Goal: Information Seeking & Learning: Learn about a topic

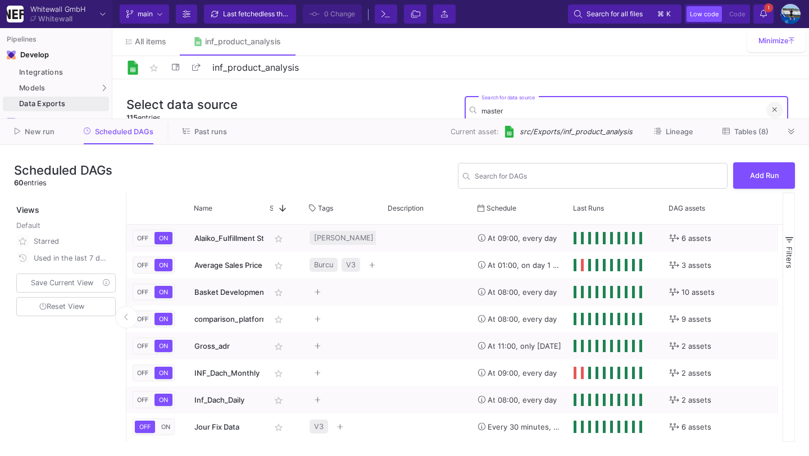
type input "master"
click at [772, 107] on button at bounding box center [774, 110] width 17 height 17
click at [488, 179] on input "Search for DAGs" at bounding box center [599, 178] width 248 height 8
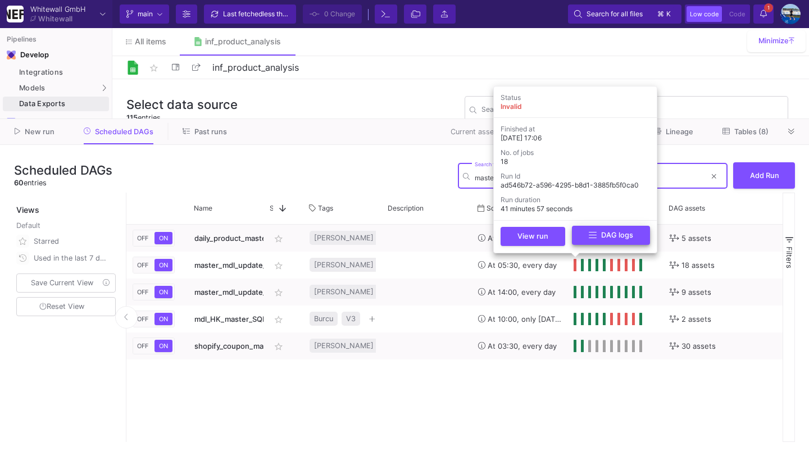
type input "master"
click at [585, 236] on button "DAG logs" at bounding box center [611, 236] width 78 height 20
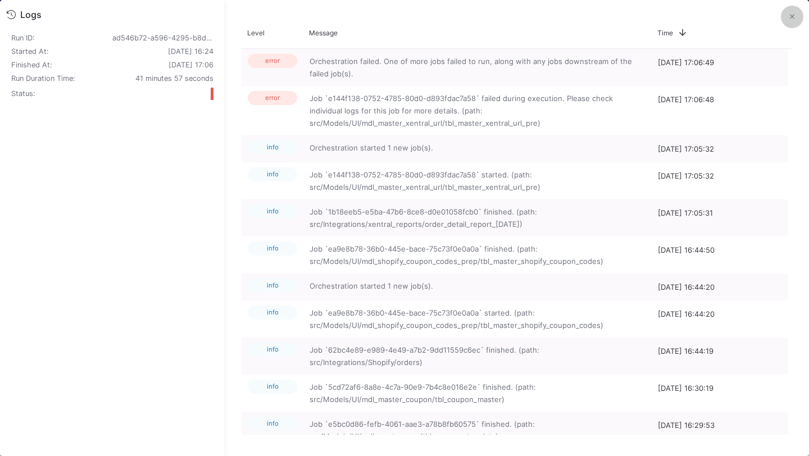
click at [787, 22] on button at bounding box center [792, 17] width 22 height 22
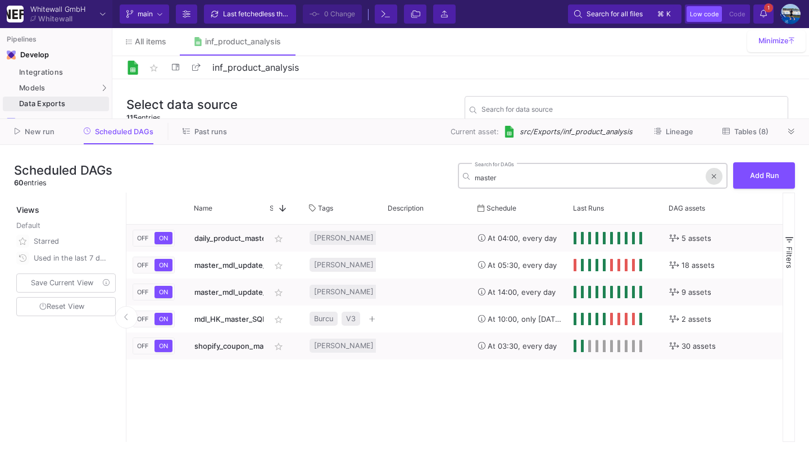
click at [717, 176] on button at bounding box center [713, 176] width 17 height 17
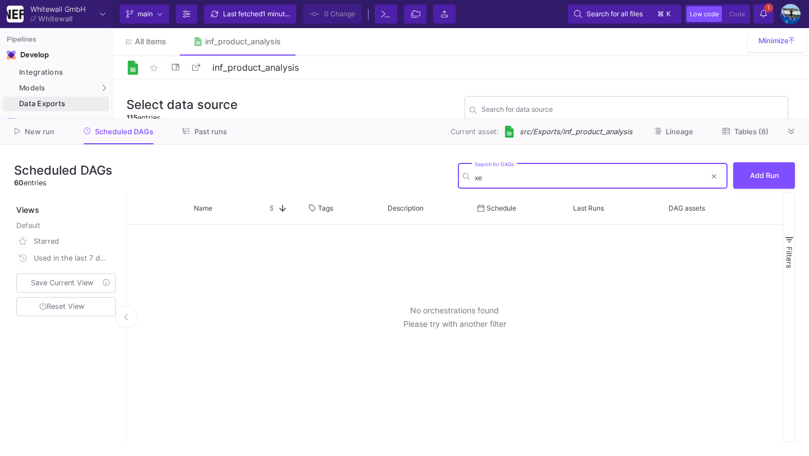
type input "x"
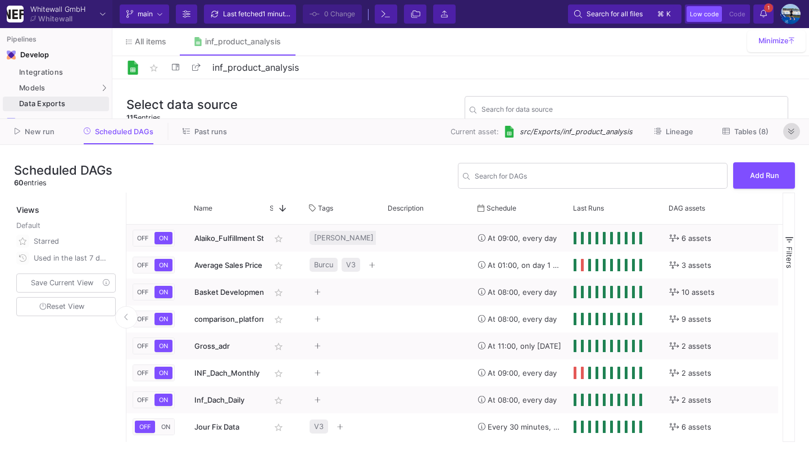
click at [798, 135] on button at bounding box center [791, 131] width 17 height 17
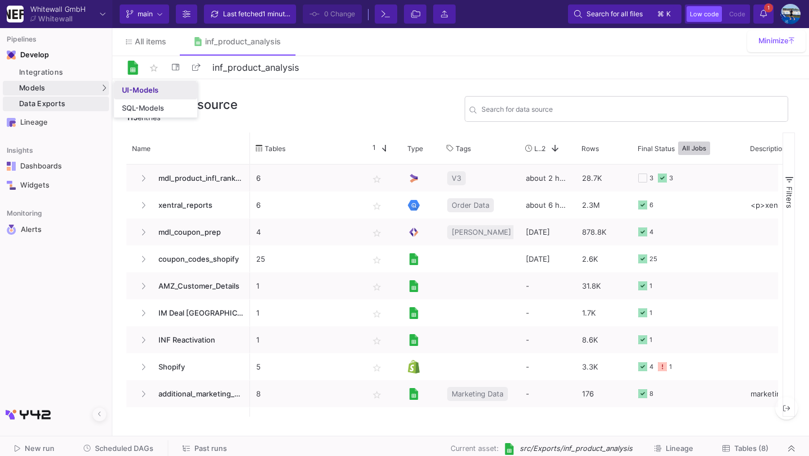
click at [143, 93] on div "UI-Models" at bounding box center [140, 90] width 37 height 9
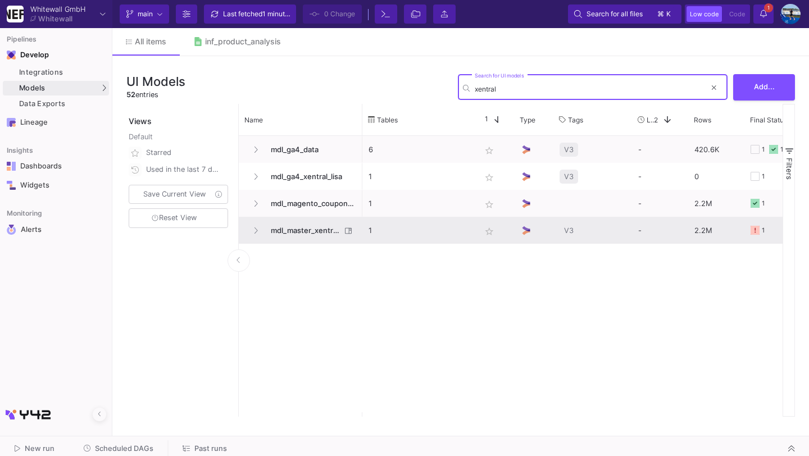
type input "xentral"
click at [321, 238] on span "mdl_master_xentral_url" at bounding box center [302, 230] width 77 height 26
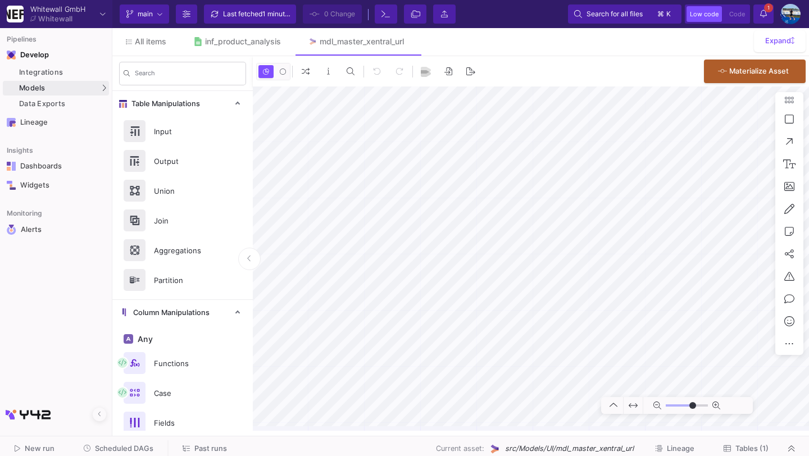
click at [735, 456] on button "Tables (1)" at bounding box center [746, 448] width 72 height 17
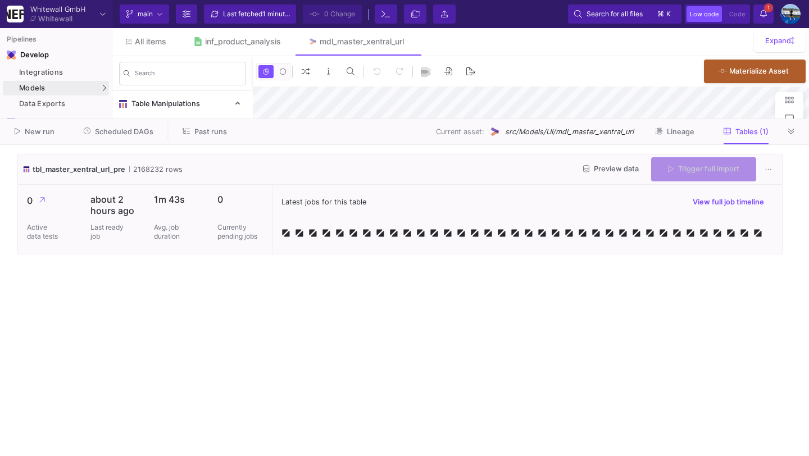
type input "-46"
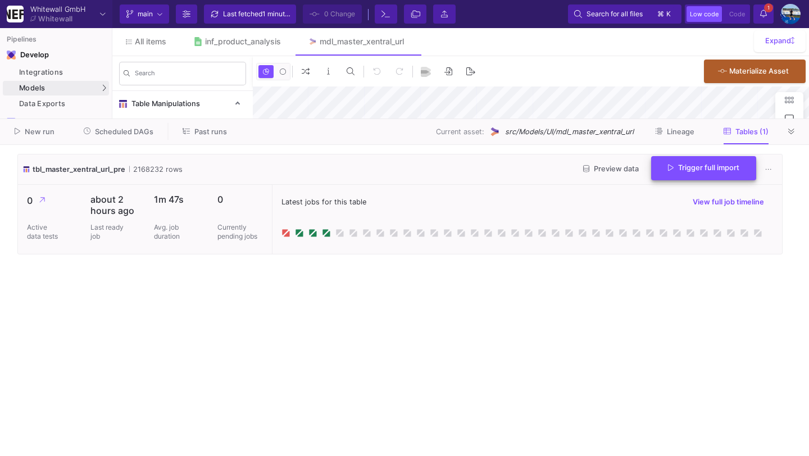
click at [698, 170] on span "Trigger full import" at bounding box center [703, 167] width 71 height 8
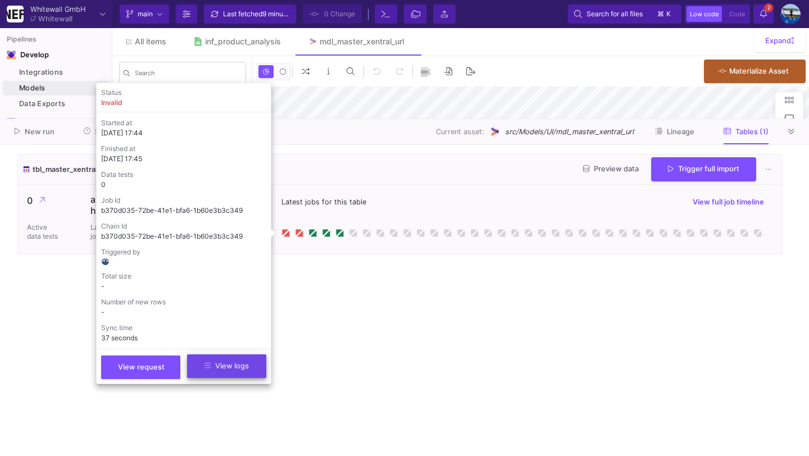
click at [247, 366] on span "View logs" at bounding box center [226, 366] width 44 height 8
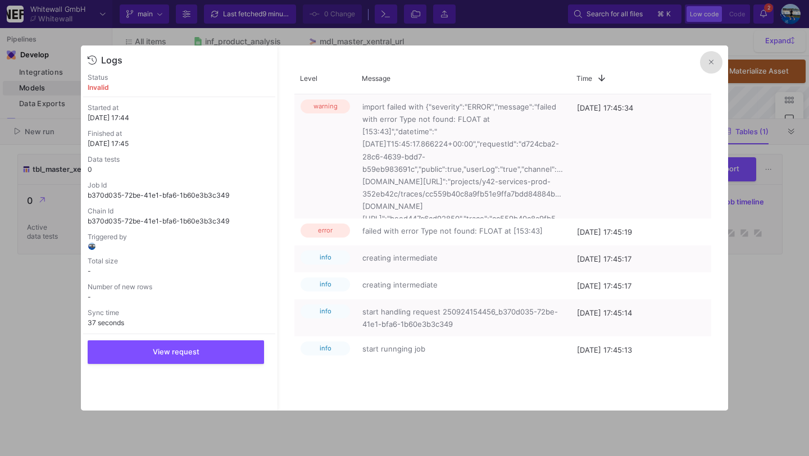
click at [721, 63] on button at bounding box center [711, 62] width 22 height 22
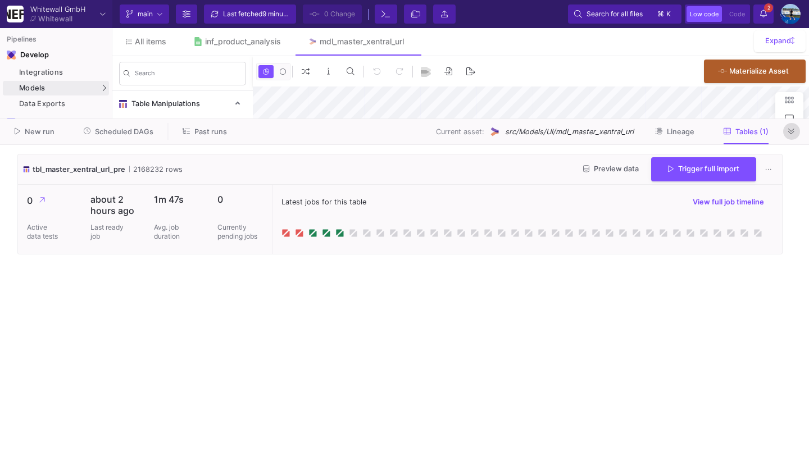
click at [795, 134] on button at bounding box center [791, 131] width 17 height 17
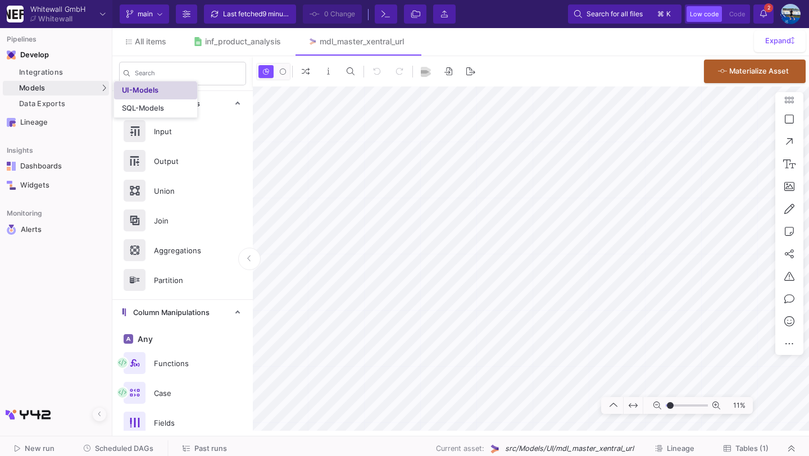
click at [118, 93] on link "UI-Models" at bounding box center [155, 90] width 83 height 18
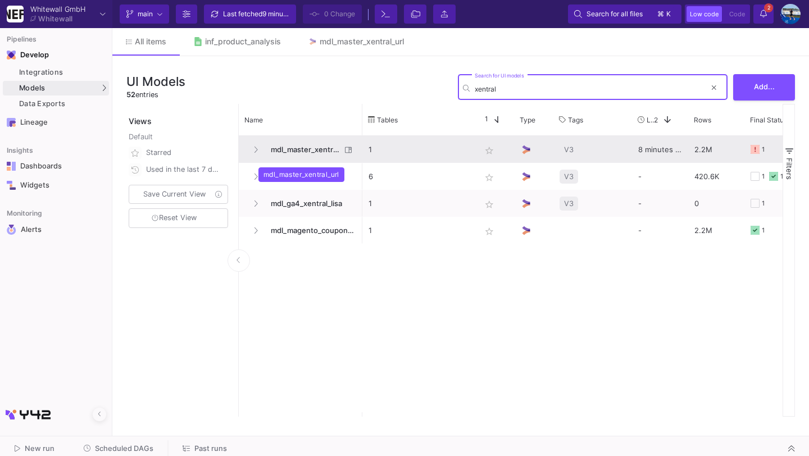
type input "xentral"
click at [328, 150] on span "mdl_master_xentral_url" at bounding box center [302, 149] width 77 height 26
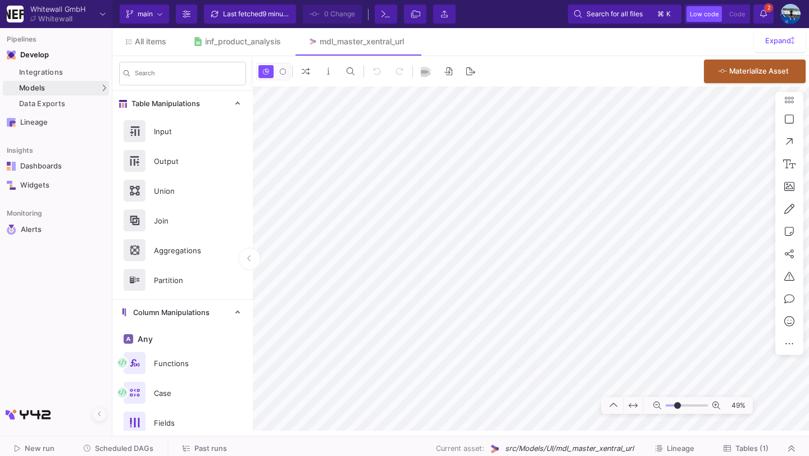
type input "-37"
